Goal: Task Accomplishment & Management: Use online tool/utility

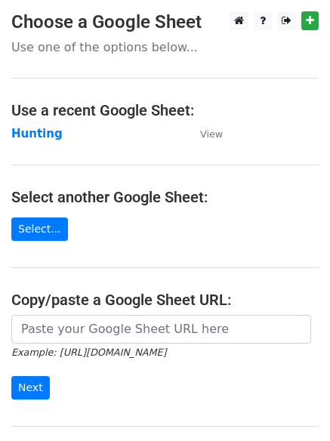
click at [44, 168] on main "Choose a Google Sheet Use one of the options below... Use a recent Google Sheet…" at bounding box center [165, 245] width 330 height 469
click at [32, 132] on strong "Hunting" at bounding box center [36, 134] width 51 height 14
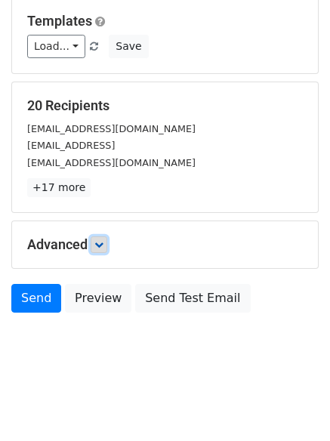
click at [102, 245] on icon at bounding box center [98, 244] width 9 height 9
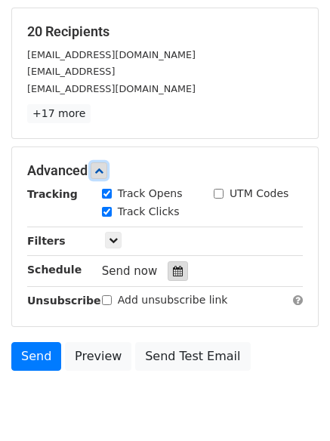
scroll to position [282, 0]
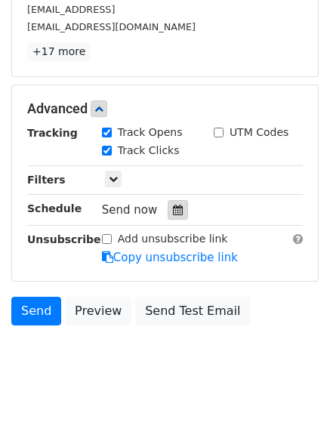
click at [173, 210] on icon at bounding box center [178, 210] width 10 height 11
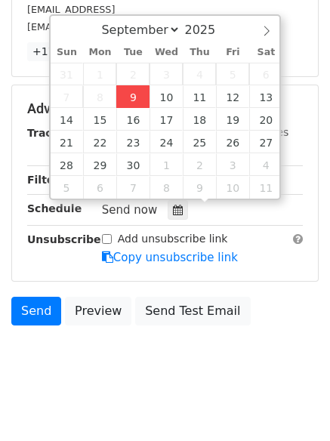
type input "2025-09-09 12:00"
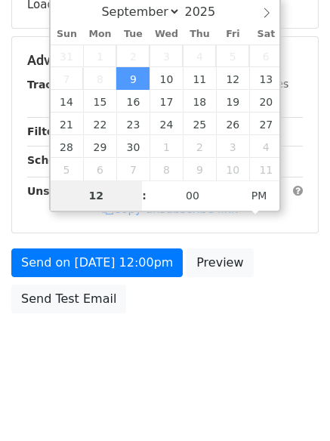
type input "4"
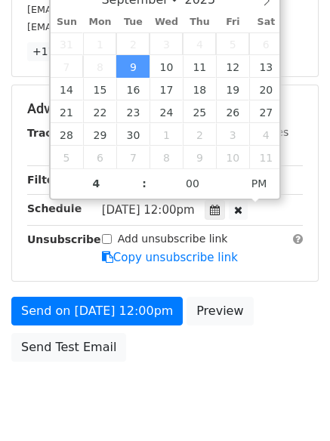
type input "2025-09-09 16:00"
click at [166, 392] on body "New Campaign Daily emails left: 50 Google Sheet: Hunting Variables Copy/paste..…" at bounding box center [165, 79] width 330 height 701
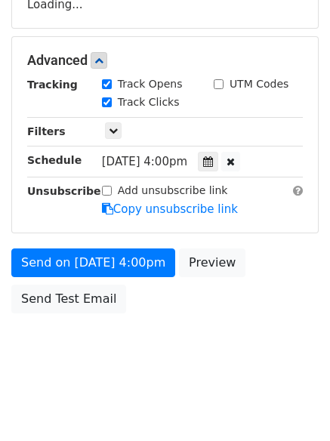
scroll to position [282, 0]
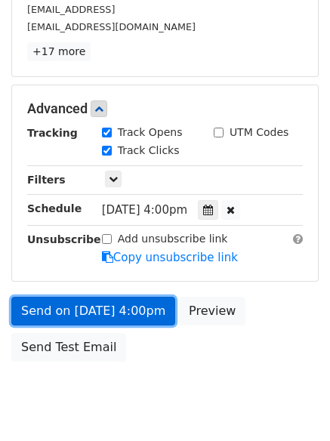
click at [93, 305] on link "Send on Sep 9 at 4:00pm" at bounding box center [93, 311] width 164 height 29
click at [75, 310] on link "Send on Sep 9 at 4:00pm" at bounding box center [93, 311] width 164 height 29
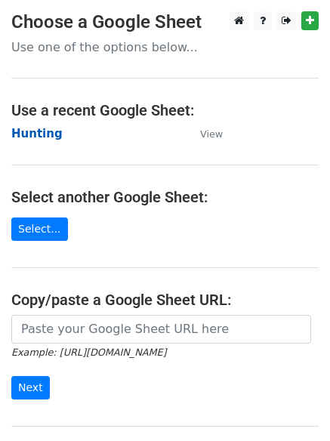
click at [30, 131] on strong "Hunting" at bounding box center [36, 134] width 51 height 14
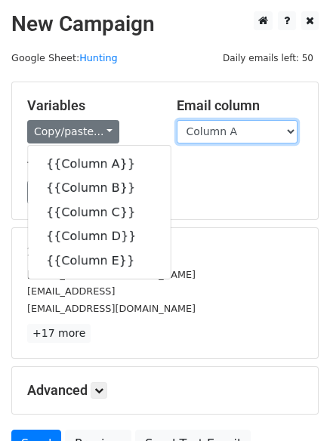
click at [228, 138] on select "Column A Column B Column C Column D Column E" at bounding box center [237, 131] width 121 height 23
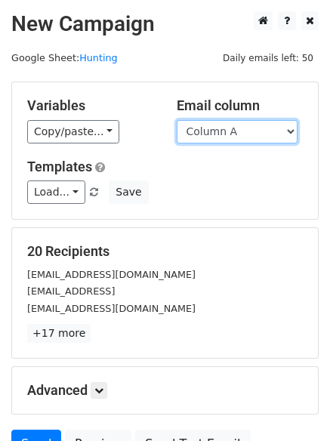
select select "Column B"
click at [177, 120] on select "Column A Column B Column C Column D Column E" at bounding box center [237, 131] width 121 height 23
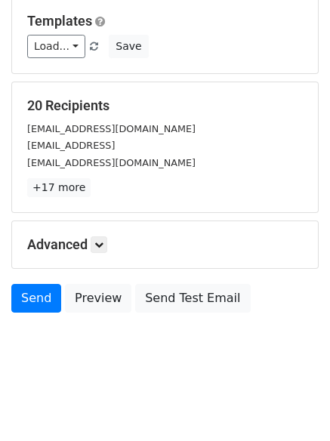
click at [89, 254] on div "Advanced Tracking Track Opens UTM Codes Track Clicks Filters Only include sprea…" at bounding box center [165, 244] width 306 height 47
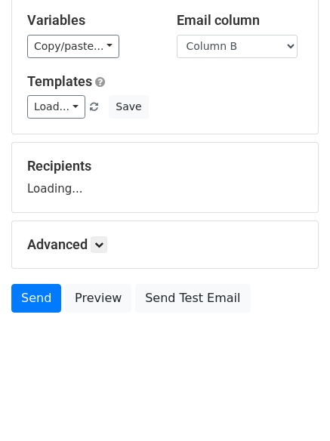
click at [92, 246] on h5 "Advanced" at bounding box center [165, 245] width 276 height 17
click at [112, 246] on h5 "Advanced" at bounding box center [165, 245] width 276 height 17
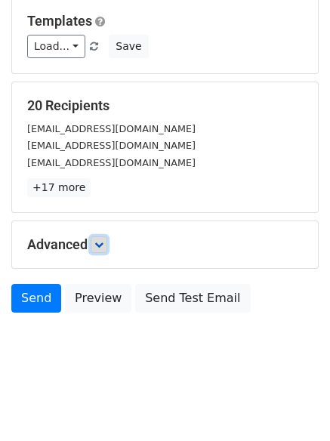
click at [99, 245] on icon at bounding box center [98, 244] width 9 height 9
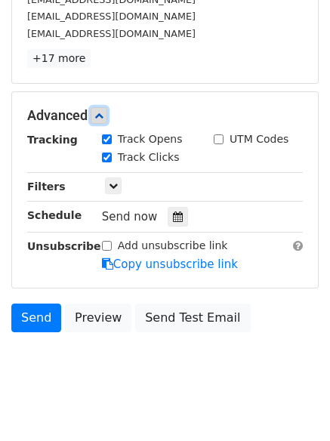
scroll to position [283, 0]
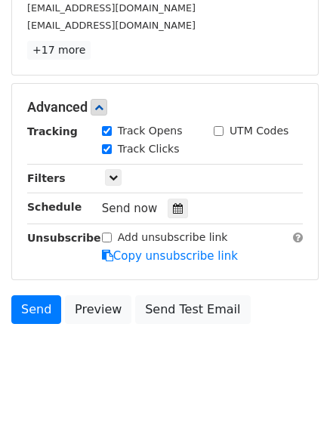
click at [174, 221] on div "Tracking Track Opens UTM Codes Track Clicks Filters Only include spreadsheet ro…" at bounding box center [165, 193] width 276 height 141
click at [174, 219] on div "Tracking Track Opens UTM Codes Track Clicks Filters Only include spreadsheet ro…" at bounding box center [165, 193] width 276 height 141
click at [173, 212] on icon at bounding box center [178, 208] width 10 height 11
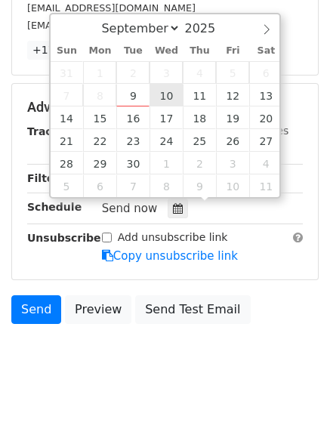
type input "2025-09-10 12:00"
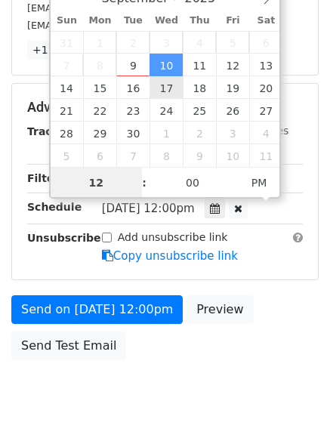
scroll to position [1, 0]
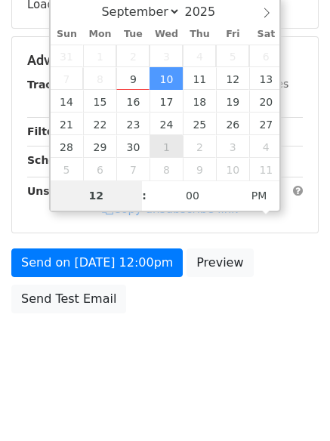
type input "5"
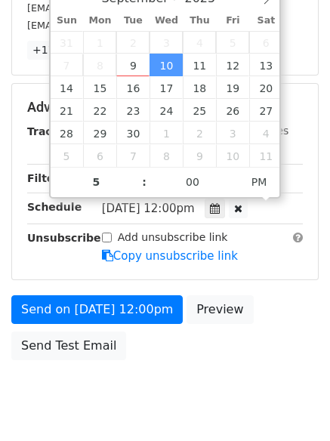
type input "2025-09-10 17:00"
click at [155, 388] on body "New Campaign Daily emails left: 50 Google Sheet: Hunting Variables Copy/paste..…" at bounding box center [165, 78] width 330 height 701
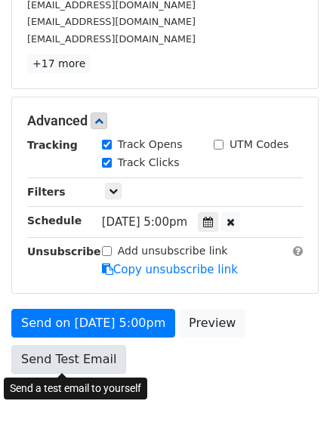
scroll to position [283, 0]
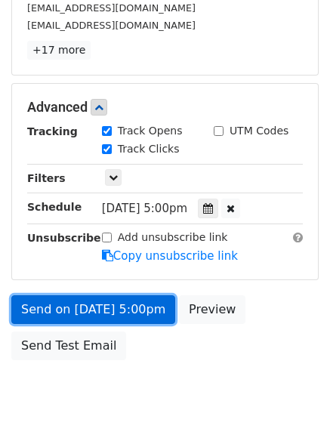
click at [90, 306] on link "Send on Sep 10 at 5:00pm" at bounding box center [93, 310] width 164 height 29
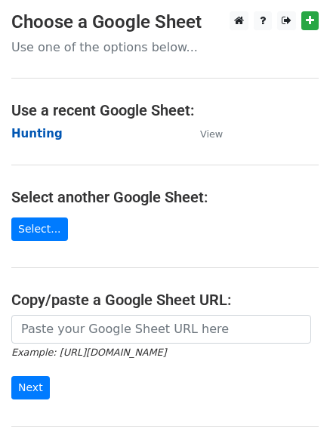
click at [42, 132] on strong "Hunting" at bounding box center [36, 134] width 51 height 14
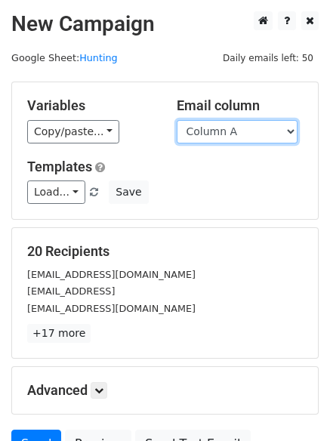
click at [234, 134] on select "Column A Column B Column C Column D Column E" at bounding box center [237, 131] width 121 height 23
select select "Column C"
click at [177, 120] on select "Column A Column B Column C Column D Column E" at bounding box center [237, 131] width 121 height 23
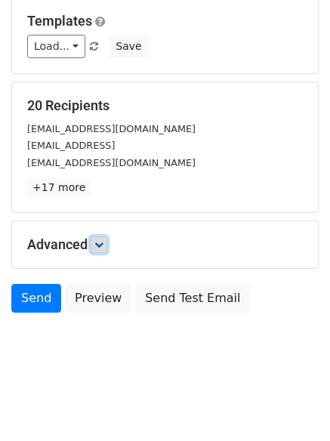
click at [97, 237] on link at bounding box center [99, 245] width 17 height 17
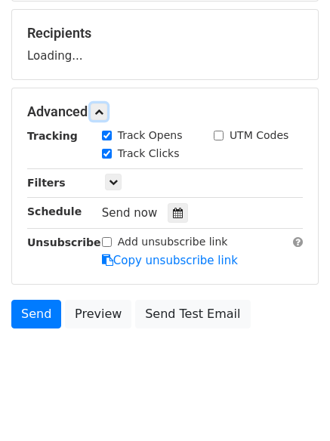
scroll to position [220, 0]
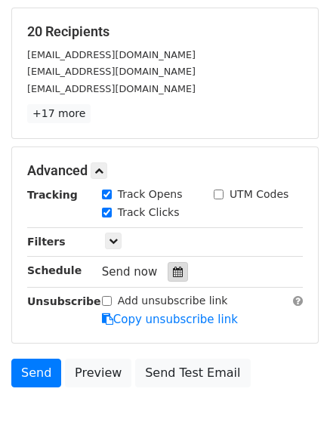
click at [168, 266] on div at bounding box center [178, 272] width 20 height 20
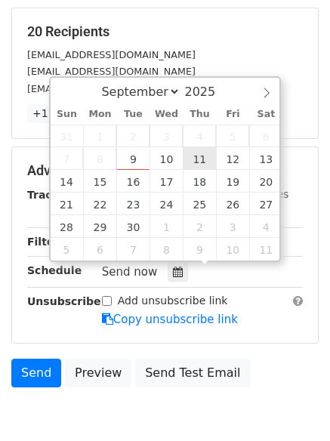
type input "2025-09-11 12:00"
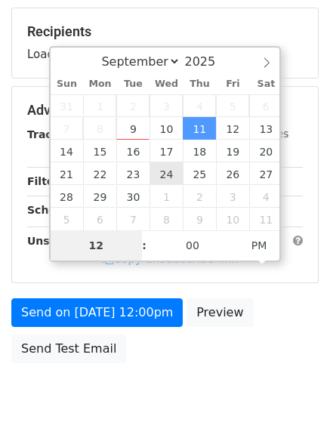
type input "6"
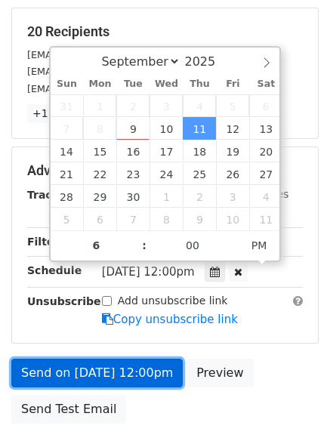
type input "2025-09-11 18:00"
click at [101, 369] on link "Send on Sep 11 at 12:00pm" at bounding box center [97, 373] width 172 height 29
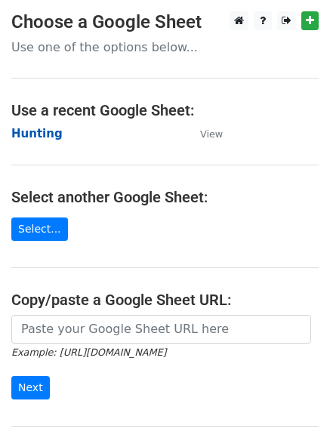
click at [36, 134] on strong "Hunting" at bounding box center [36, 134] width 51 height 14
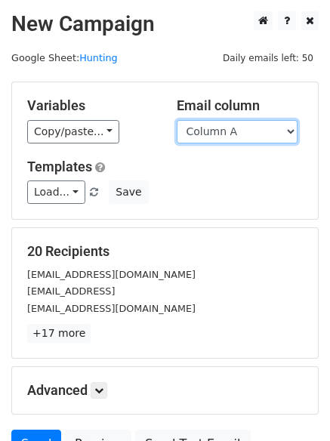
click at [248, 136] on select "Column A Column B Column C Column D Column E" at bounding box center [237, 131] width 121 height 23
select select "Column D"
click at [177, 120] on select "Column A Column B Column C Column D Column E" at bounding box center [237, 131] width 121 height 23
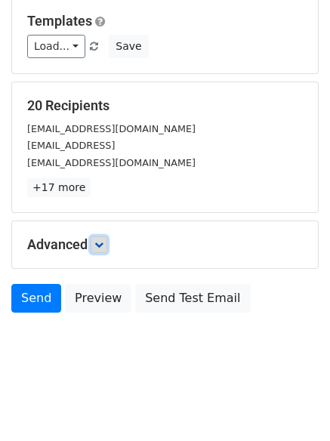
click at [99, 244] on icon at bounding box center [98, 244] width 9 height 9
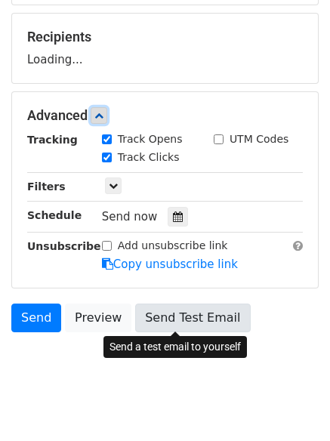
scroll to position [227, 0]
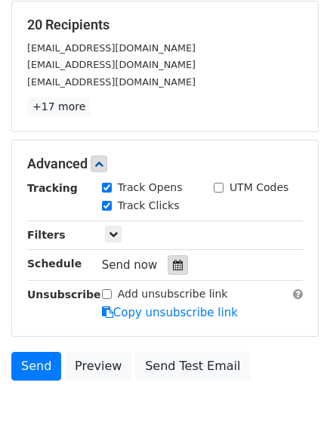
click at [173, 271] on icon at bounding box center [178, 265] width 10 height 11
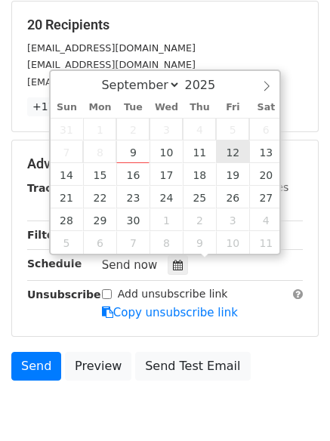
type input "[DATE] 12:00"
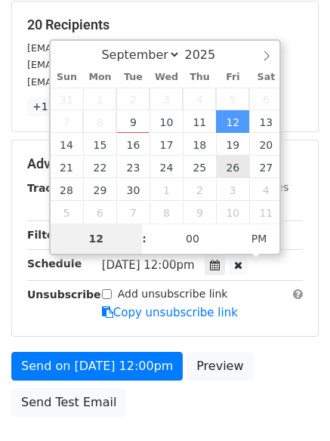
type input "7"
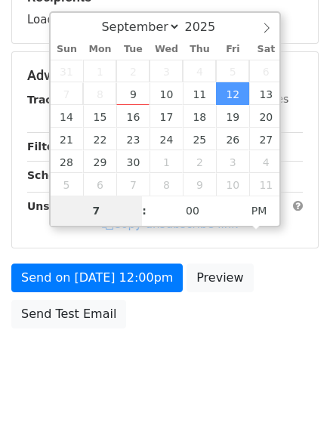
scroll to position [270, 0]
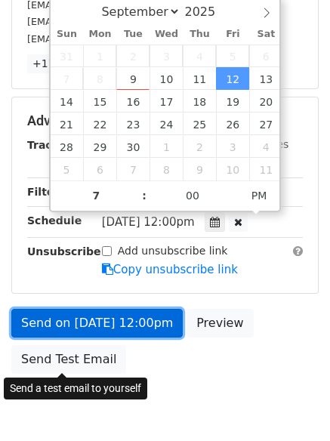
type input "2025-09-12 19:00"
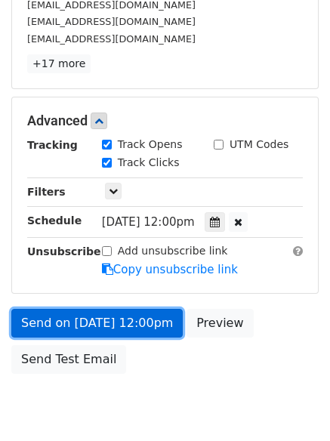
click at [101, 326] on link "Send on Sep 12 at 12:00pm" at bounding box center [97, 323] width 172 height 29
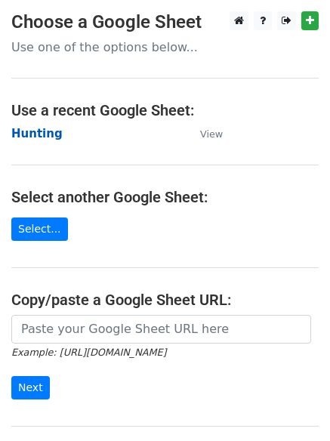
click at [42, 133] on strong "Hunting" at bounding box center [36, 134] width 51 height 14
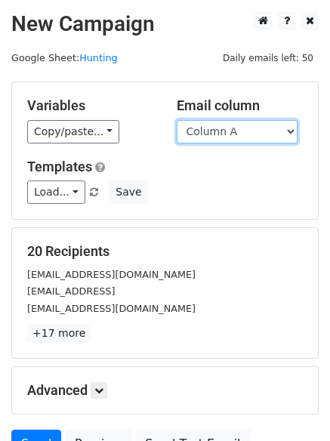
click at [214, 135] on select "Column A Column B Column C Column D Column E" at bounding box center [237, 131] width 121 height 23
select select "Column E"
click at [177, 120] on select "Column A Column B Column C Column D Column E" at bounding box center [237, 131] width 121 height 23
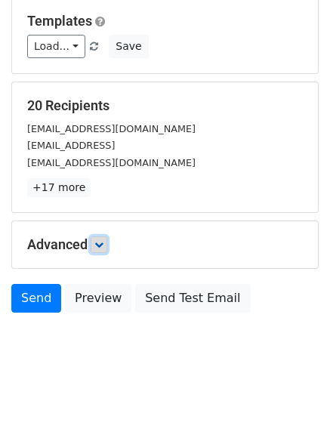
click at [105, 252] on link at bounding box center [99, 245] width 17 height 17
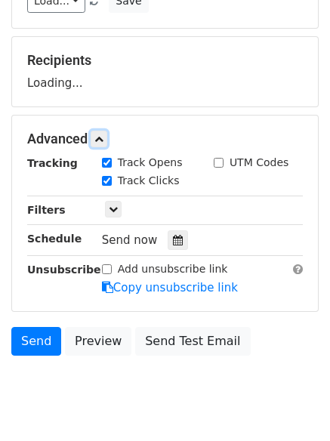
scroll to position [234, 0]
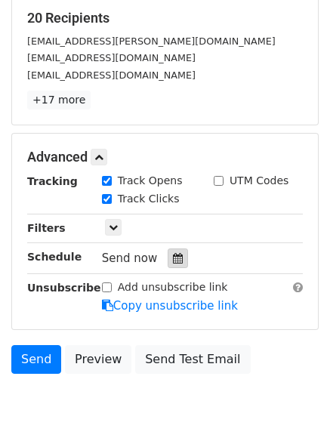
click at [174, 258] on icon at bounding box center [178, 258] width 10 height 11
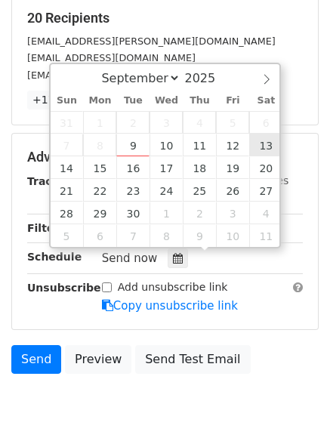
type input "[DATE] 12:00"
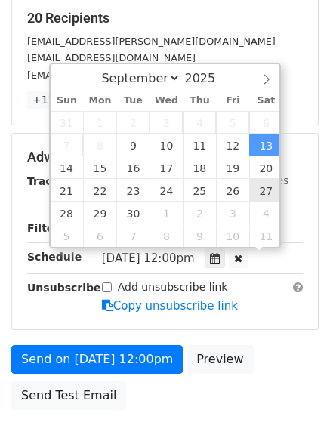
scroll to position [1, 0]
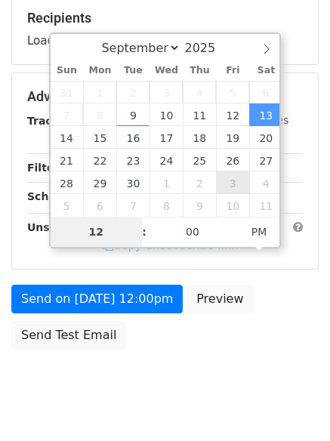
type input "8"
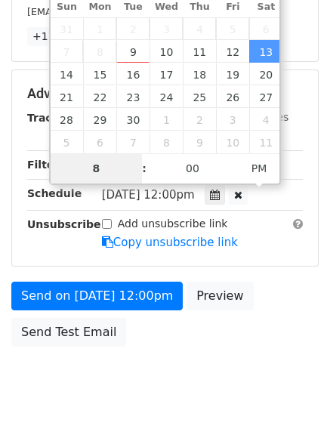
scroll to position [330, 0]
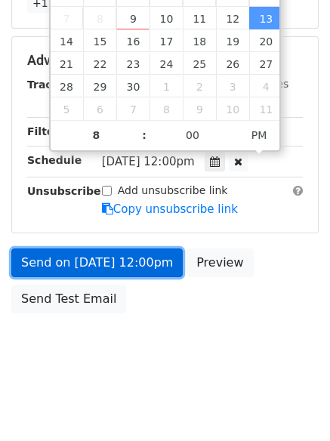
type input "[DATE] 20:00"
click at [90, 259] on link "Send on [DATE] 12:00pm" at bounding box center [97, 263] width 172 height 29
